Goal: Information Seeking & Learning: Find specific fact

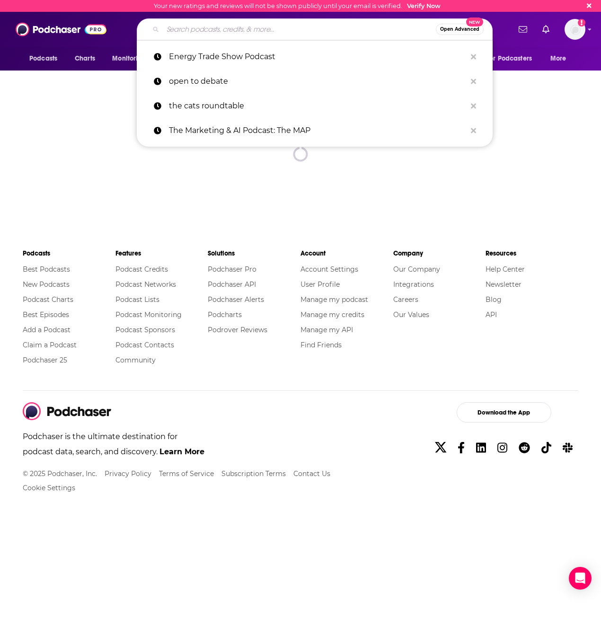
click at [316, 30] on input "Search podcasts, credits, & more..." at bounding box center [299, 29] width 273 height 15
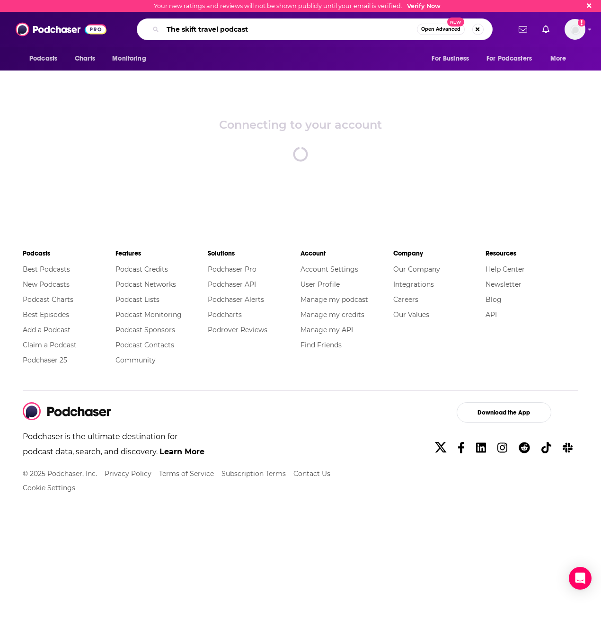
type input "The skift travel podcast"
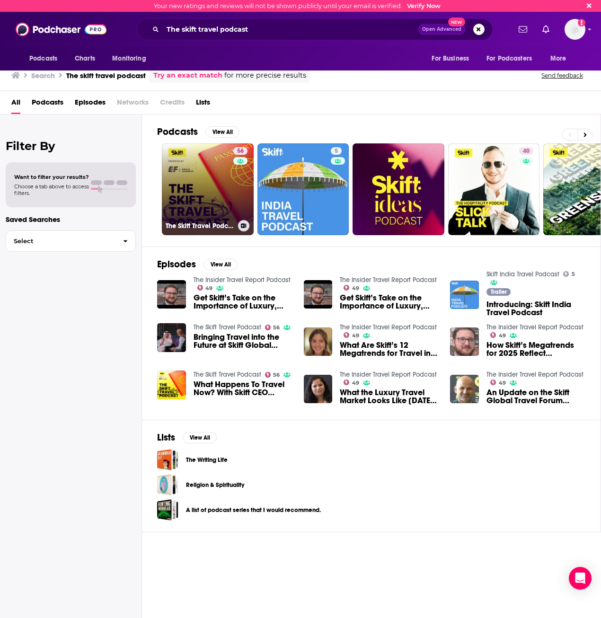
click at [193, 196] on link "56 The Skift Travel Podcast" at bounding box center [208, 189] width 92 height 92
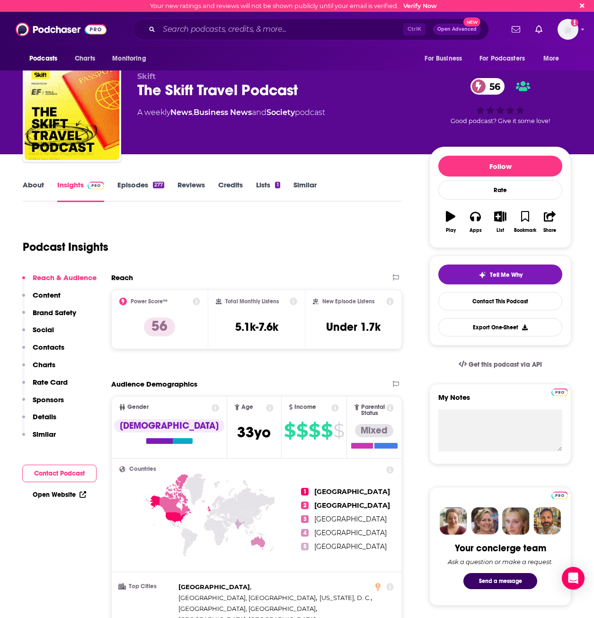
click at [35, 184] on link "About" at bounding box center [33, 191] width 21 height 22
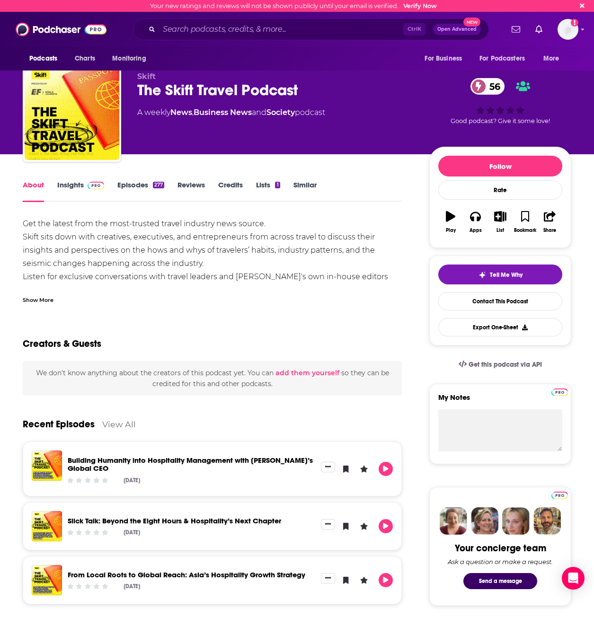
click at [263, 183] on link "Lists 1" at bounding box center [268, 191] width 24 height 22
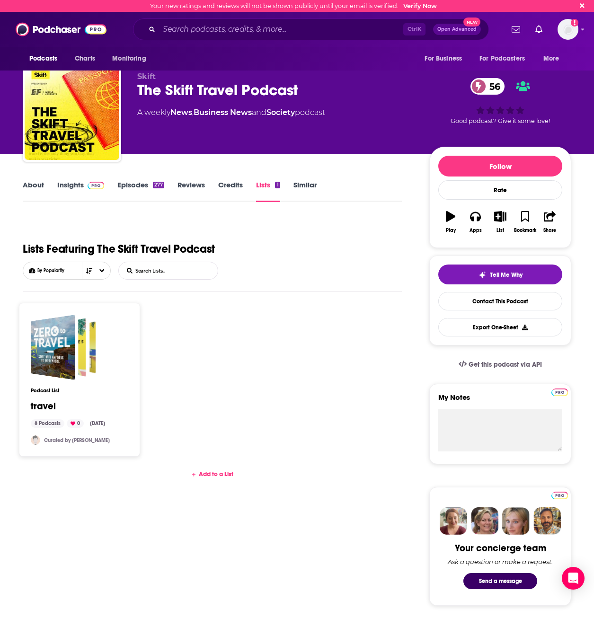
click at [149, 185] on link "Episodes 277" at bounding box center [140, 191] width 47 height 22
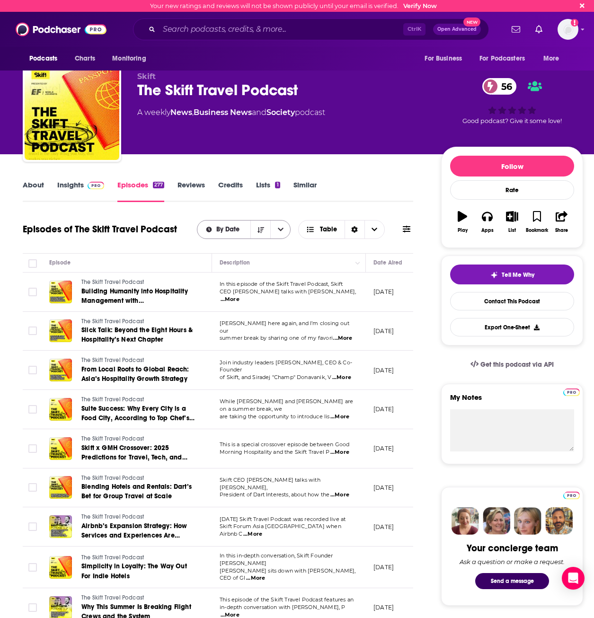
click at [232, 233] on div "By Date" at bounding box center [244, 229] width 94 height 19
click at [273, 232] on button "open menu" at bounding box center [280, 230] width 20 height 18
click at [277, 231] on button "close menu" at bounding box center [280, 230] width 20 height 18
click at [353, 228] on icon "Sort Direction" at bounding box center [355, 229] width 6 height 7
click at [353, 229] on icon "Sort Direction" at bounding box center [355, 229] width 6 height 7
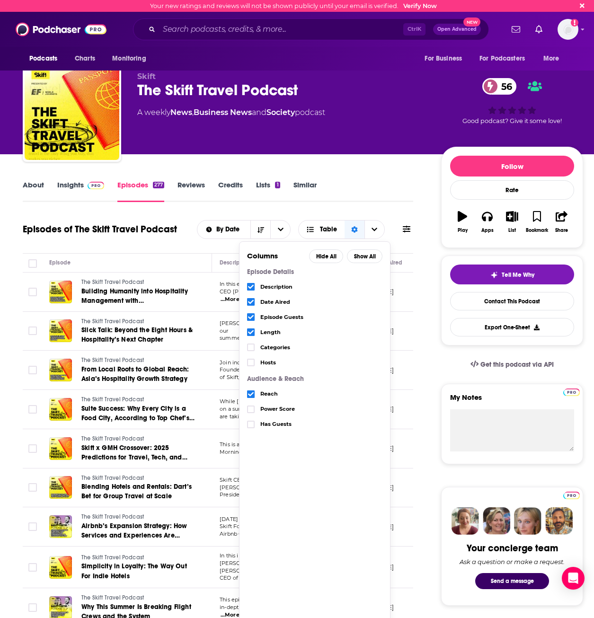
click at [404, 227] on icon at bounding box center [407, 229] width 8 height 8
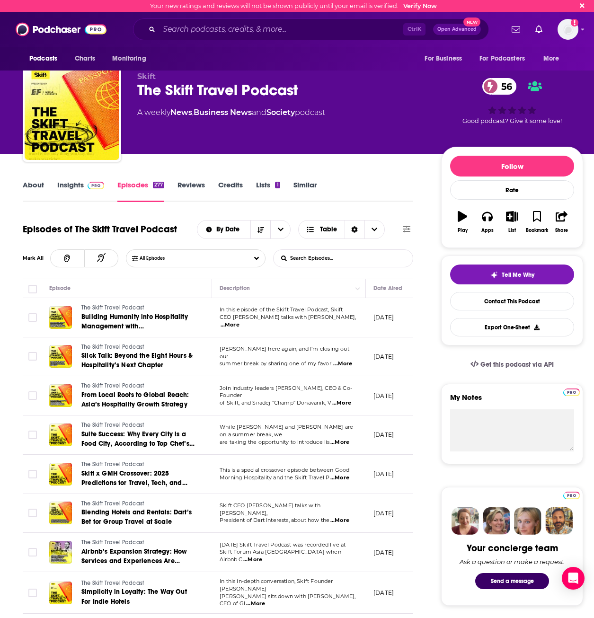
click at [340, 262] on input "List Search Input" at bounding box center [323, 258] width 99 height 17
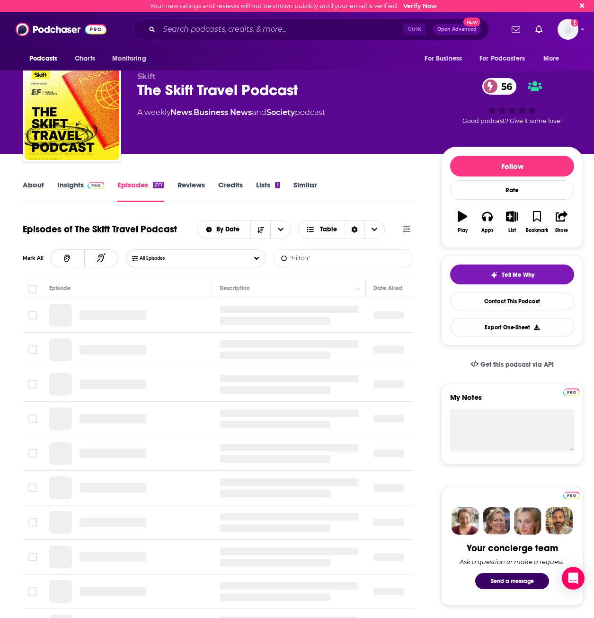
type input ""hilton""
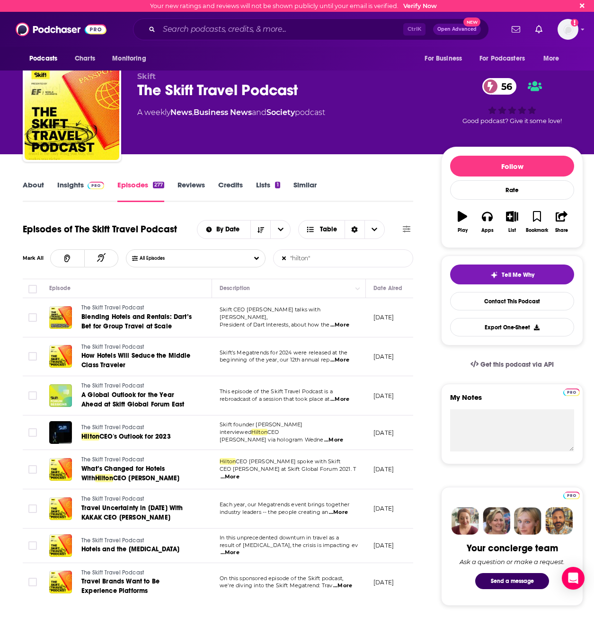
click at [342, 321] on span "...More" at bounding box center [339, 325] width 19 height 8
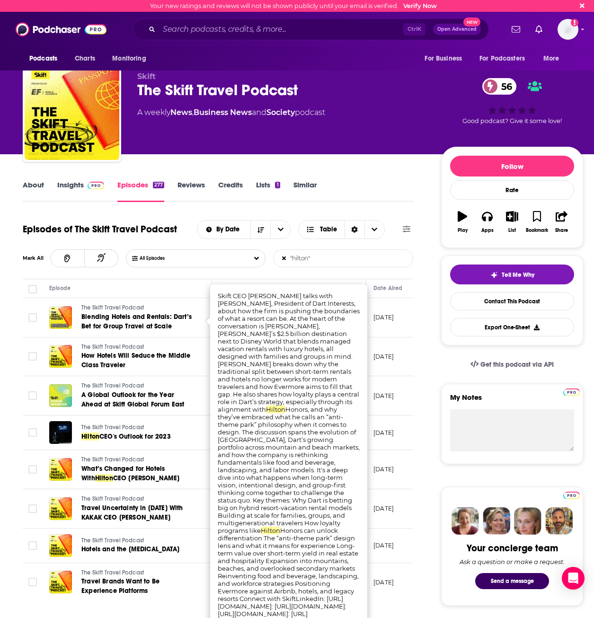
click at [176, 339] on td "The Skift Travel Podcast How Hotels Will Seduce the Middle Class Traveler" at bounding box center [127, 357] width 170 height 39
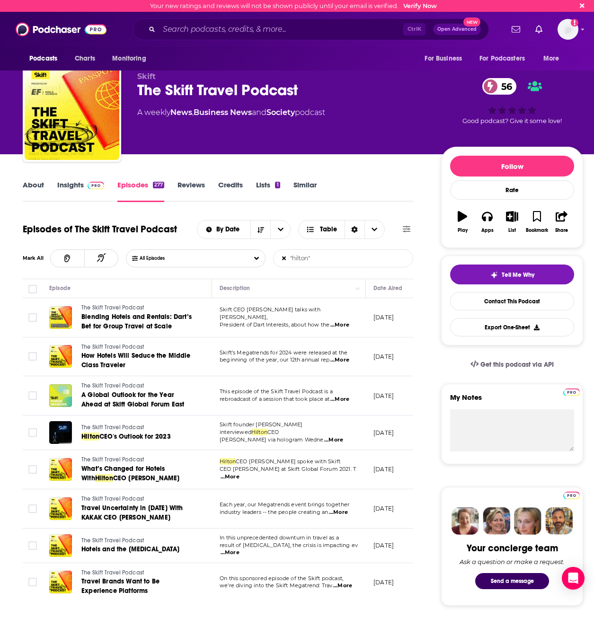
click at [341, 322] on span "...More" at bounding box center [339, 325] width 19 height 8
click at [188, 313] on span "Blending Hotels and Rentals: Dart’s Bet for Group Travel at Scale" at bounding box center [136, 322] width 110 height 18
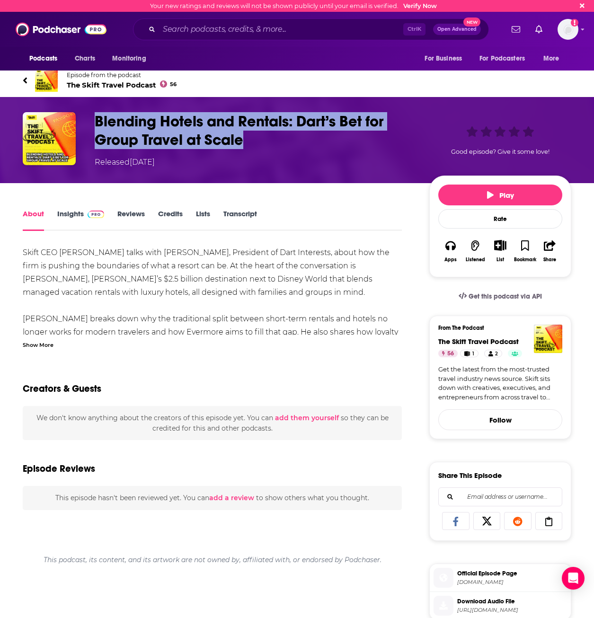
drag, startPoint x: 265, startPoint y: 146, endPoint x: 93, endPoint y: 121, distance: 174.2
click at [93, 121] on div "Blending Hotels and Rentals: Dart’s Bet for Group Travel at Scale Released [DAT…" at bounding box center [297, 140] width 549 height 56
copy h1 "Blending Hotels and Rentals: Dart’s Bet for Group Travel at Scale"
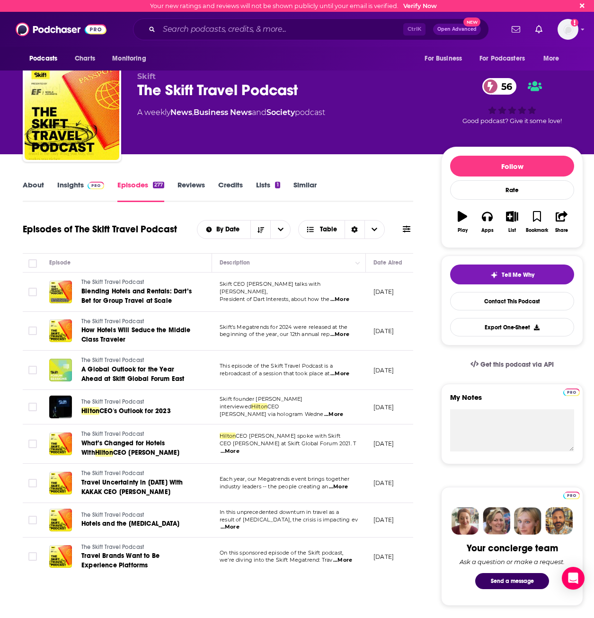
click at [403, 229] on icon at bounding box center [407, 229] width 8 height 8
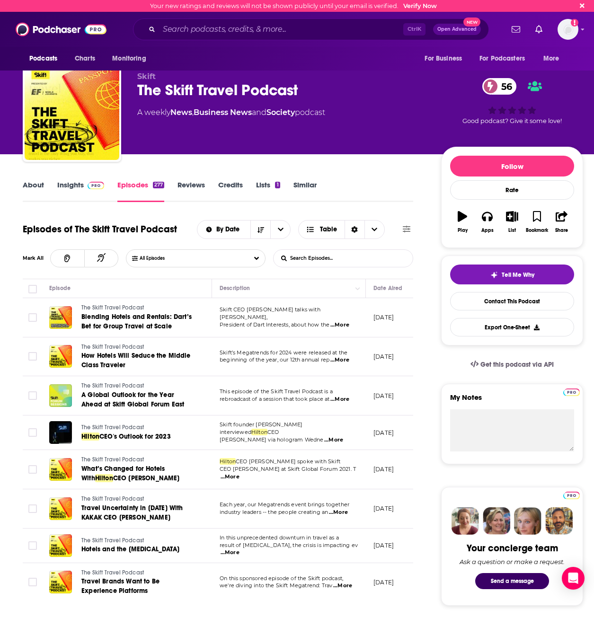
click at [365, 247] on div "Episodes of The Skift Travel Podcast By Date Table Mark All All Episodes List S…" at bounding box center [218, 248] width 391 height 62
click at [359, 250] on input "List Search Input" at bounding box center [323, 258] width 99 height 17
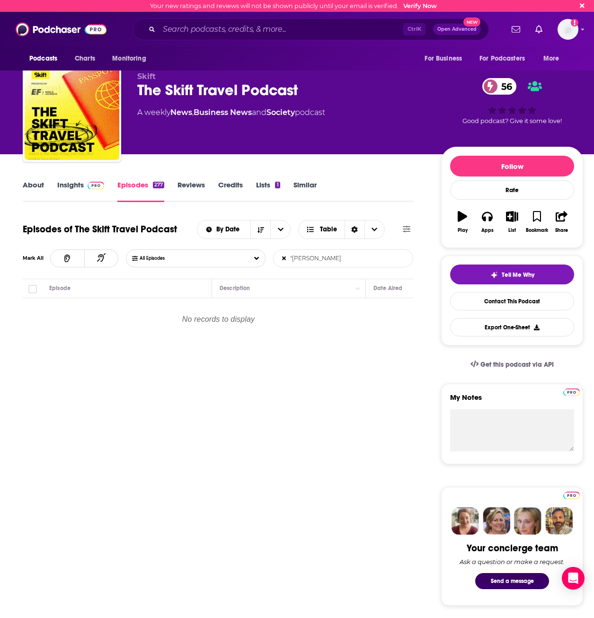
type input "[PERSON_NAME]"
